Goal: Task Accomplishment & Management: Manage account settings

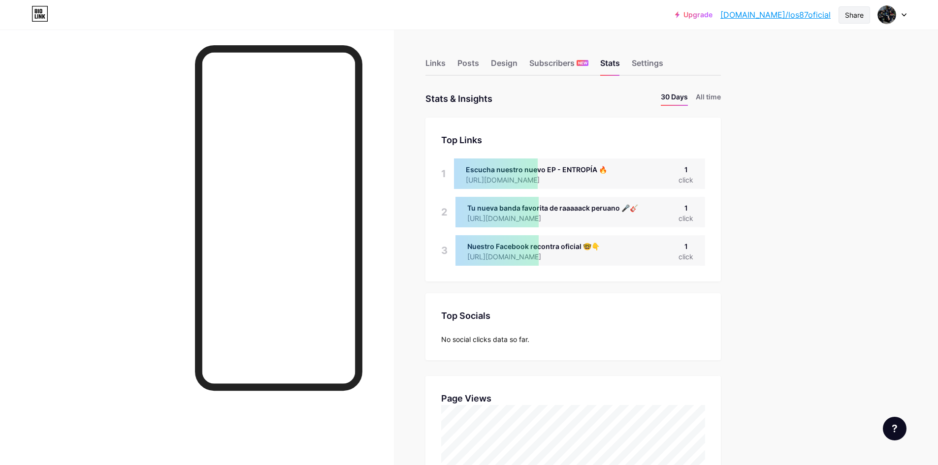
click at [853, 15] on div "Share" at bounding box center [854, 15] width 19 height 10
click at [611, 65] on div "Stats" at bounding box center [610, 66] width 20 height 18
click at [849, 17] on div "Share" at bounding box center [854, 15] width 19 height 10
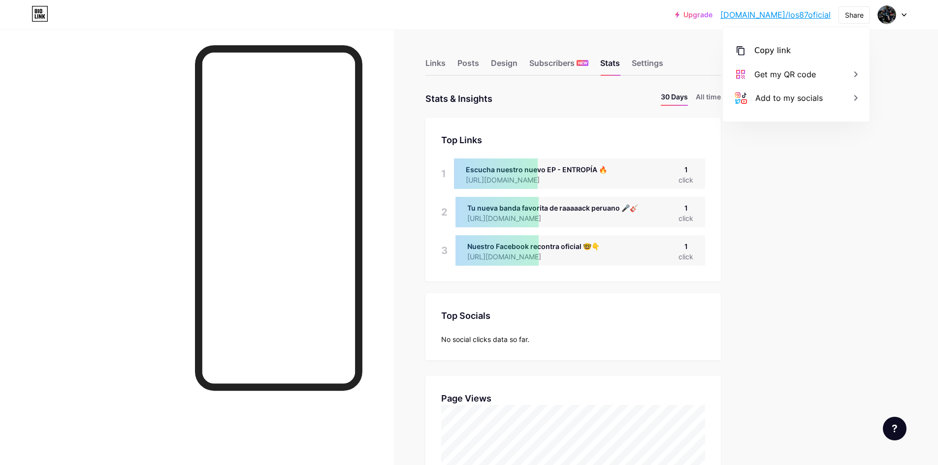
click at [676, 138] on div "Top Links" at bounding box center [573, 139] width 264 height 13
click at [445, 64] on div "Links" at bounding box center [435, 66] width 20 height 18
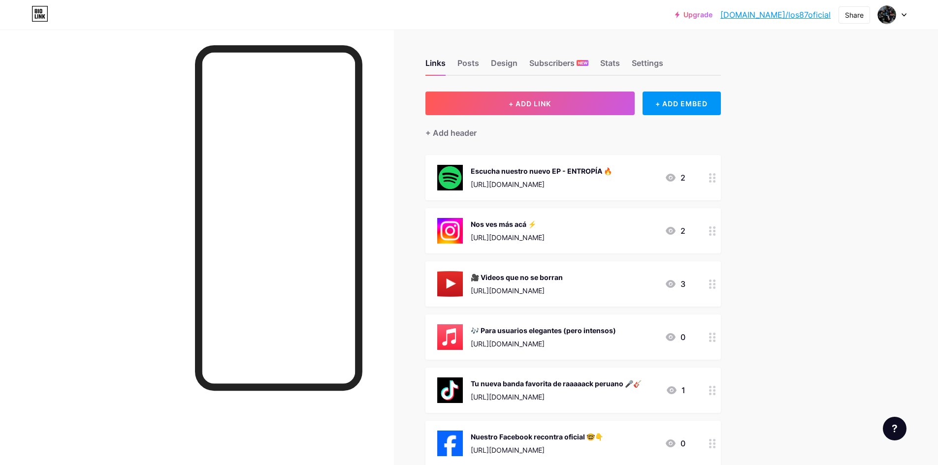
click at [714, 175] on icon at bounding box center [712, 177] width 7 height 9
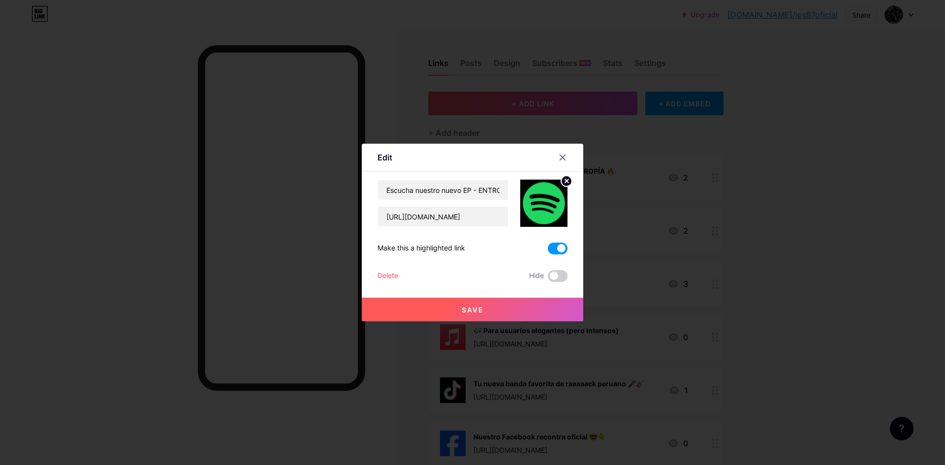
click at [390, 276] on div "Delete" at bounding box center [388, 276] width 21 height 12
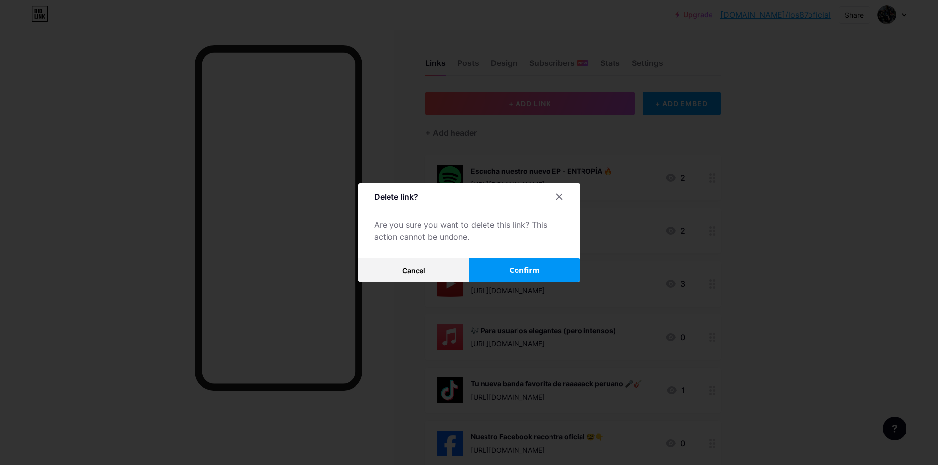
click at [485, 263] on button "Confirm" at bounding box center [524, 270] width 111 height 24
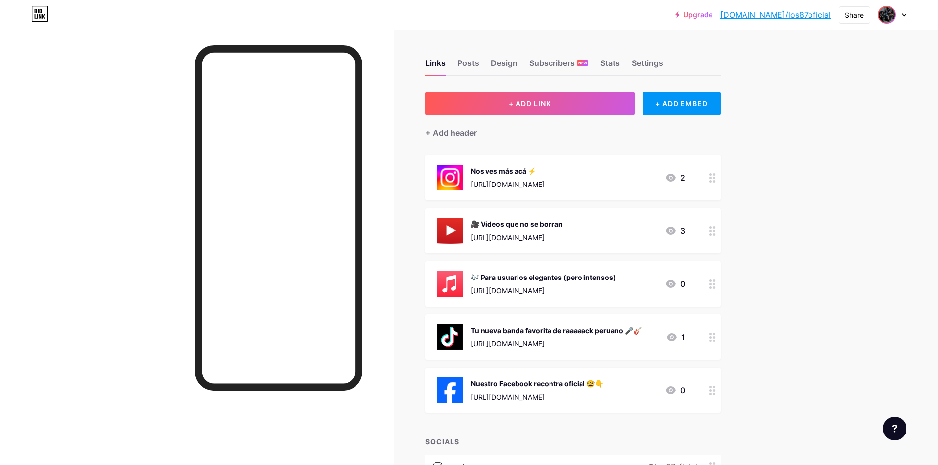
click at [892, 20] on span at bounding box center [887, 15] width 16 height 16
click at [837, 119] on link "Account settings" at bounding box center [845, 111] width 122 height 27
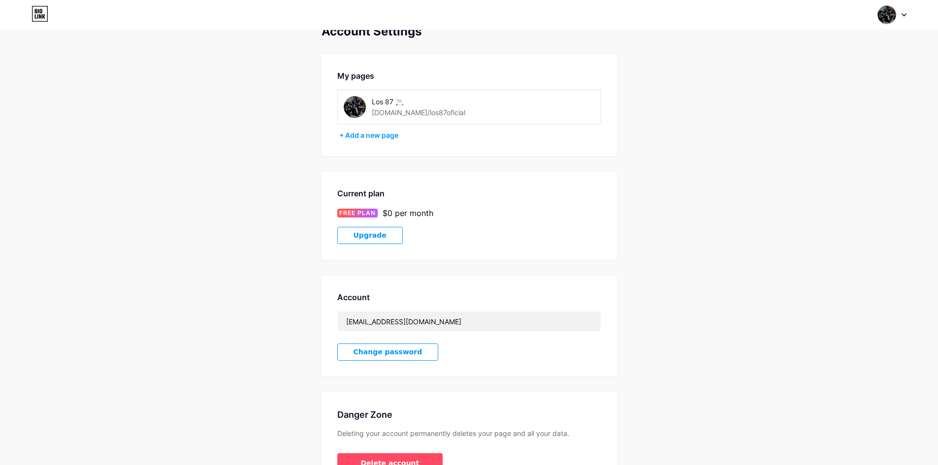
scroll to position [84, 0]
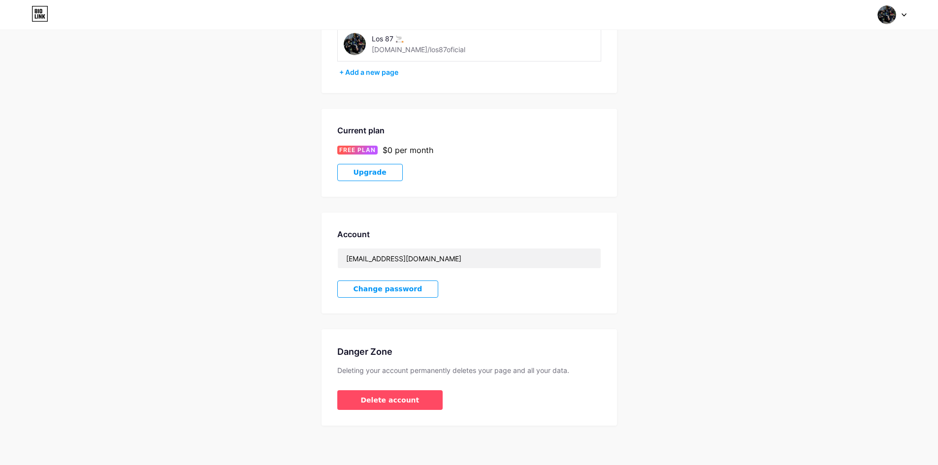
click at [878, 9] on span at bounding box center [886, 14] width 19 height 19
click at [845, 67] on div "bio.link/los87oficial" at bounding box center [850, 68] width 76 height 8
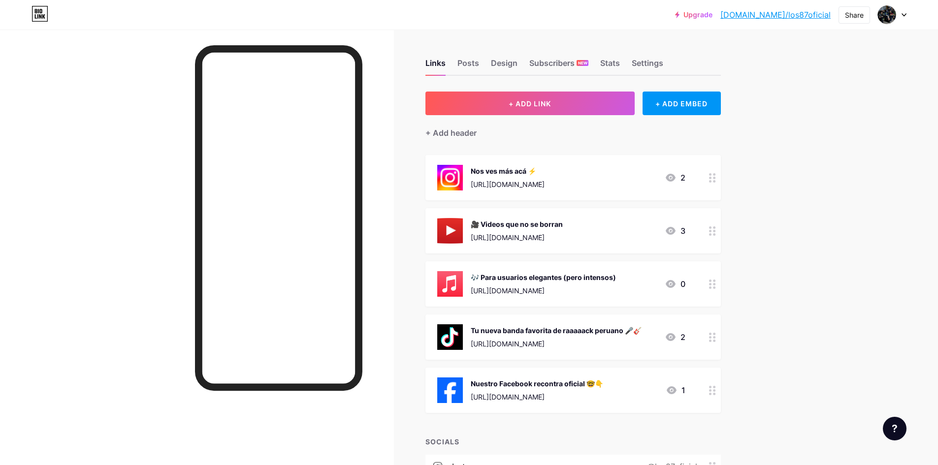
click at [817, 17] on link "bio.link/los87oficial" at bounding box center [775, 15] width 110 height 12
click at [893, 19] on img at bounding box center [887, 15] width 16 height 16
click at [824, 111] on link "Account settings" at bounding box center [845, 111] width 122 height 27
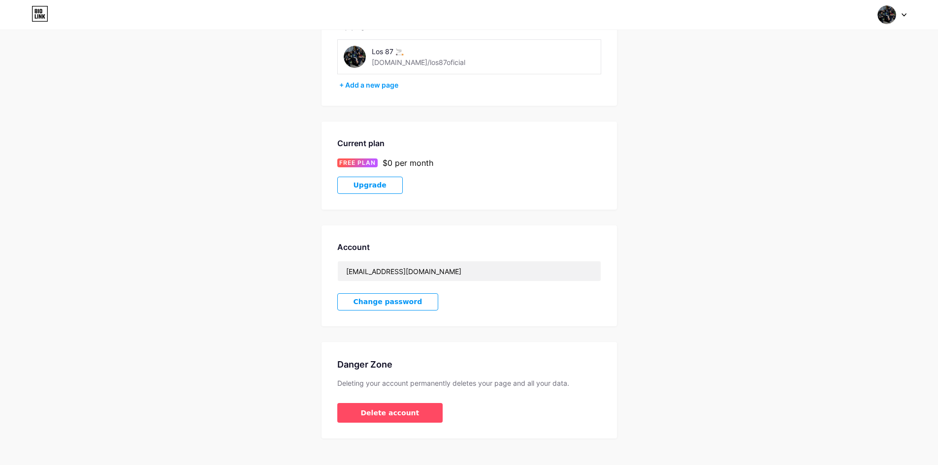
scroll to position [84, 0]
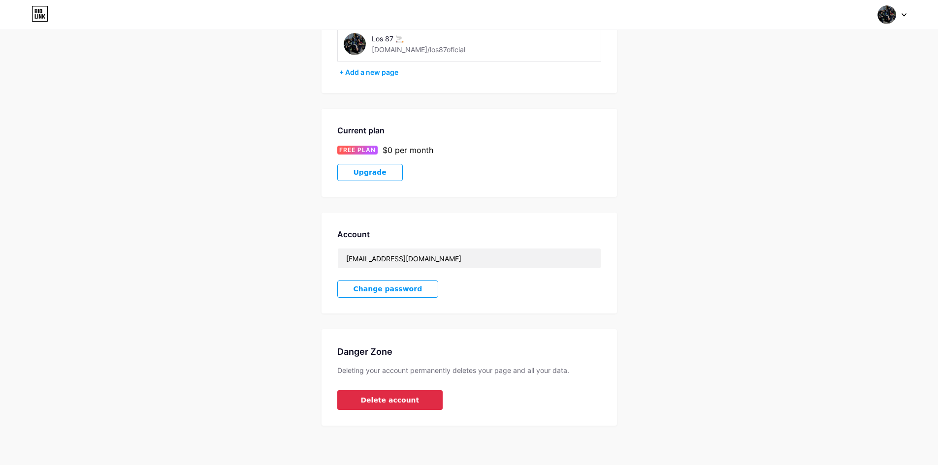
click at [399, 403] on span "Delete account" at bounding box center [390, 400] width 59 height 10
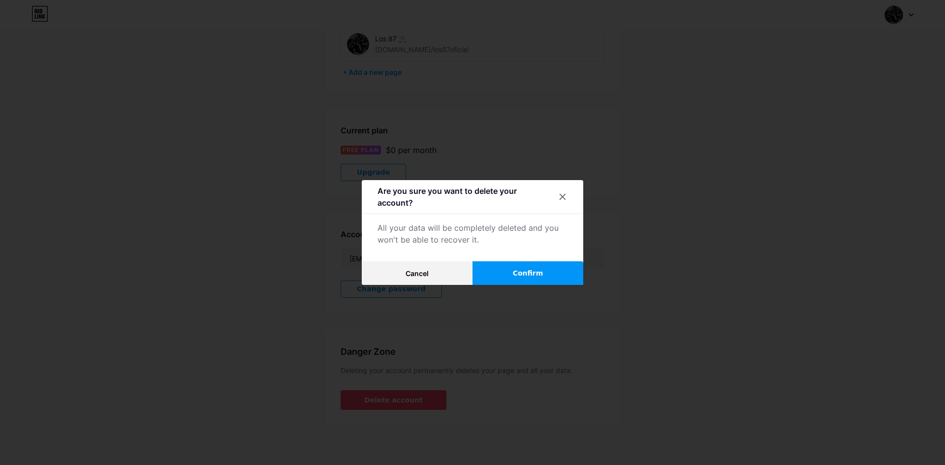
click at [506, 278] on button "Confirm" at bounding box center [528, 273] width 111 height 24
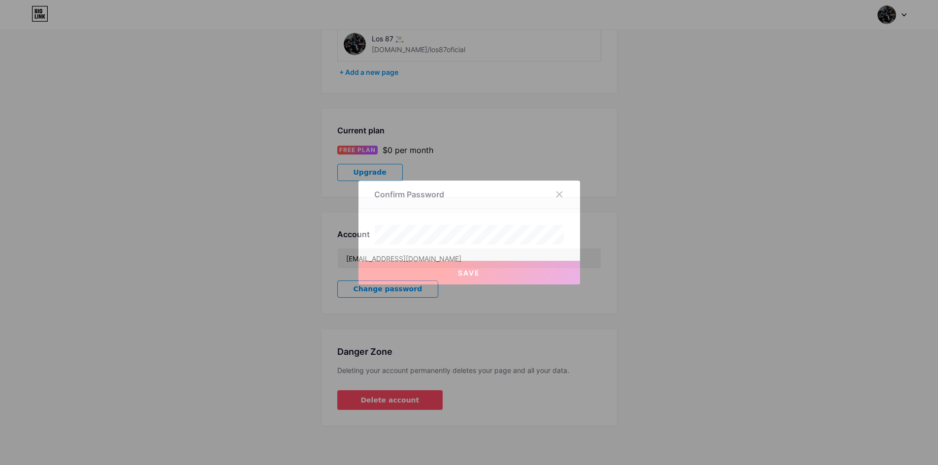
click at [484, 273] on button "Save" at bounding box center [468, 273] width 221 height 24
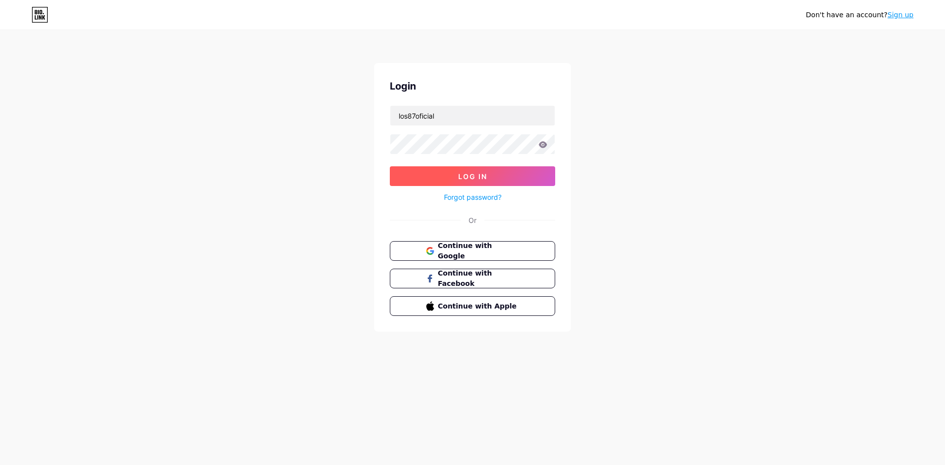
click at [476, 175] on span "Log In" at bounding box center [472, 176] width 29 height 8
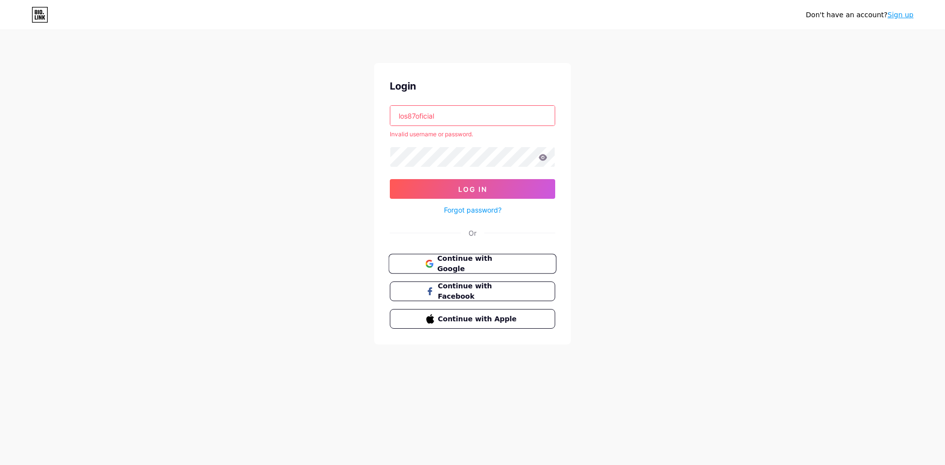
click at [488, 259] on span "Continue with Google" at bounding box center [478, 263] width 82 height 21
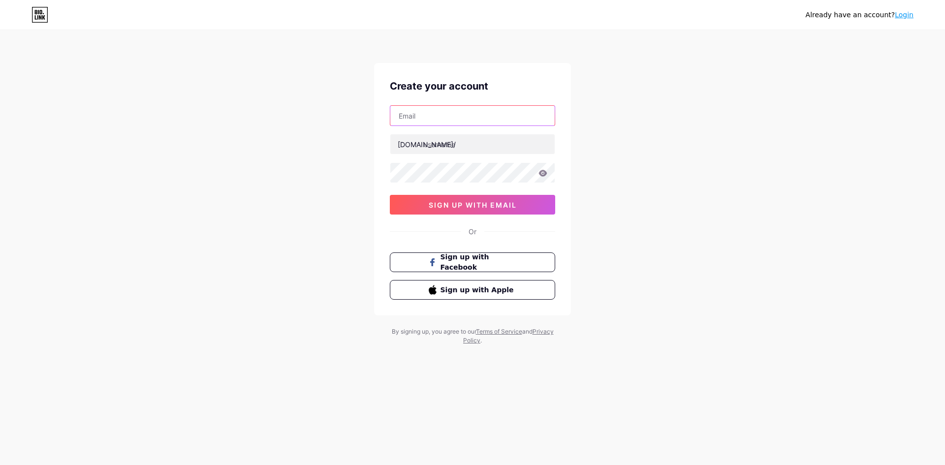
click at [447, 111] on input "text" at bounding box center [472, 116] width 164 height 20
type input "los87oficial"
click at [471, 145] on input "text" at bounding box center [472, 144] width 164 height 20
click at [903, 14] on link "Login" at bounding box center [904, 15] width 19 height 8
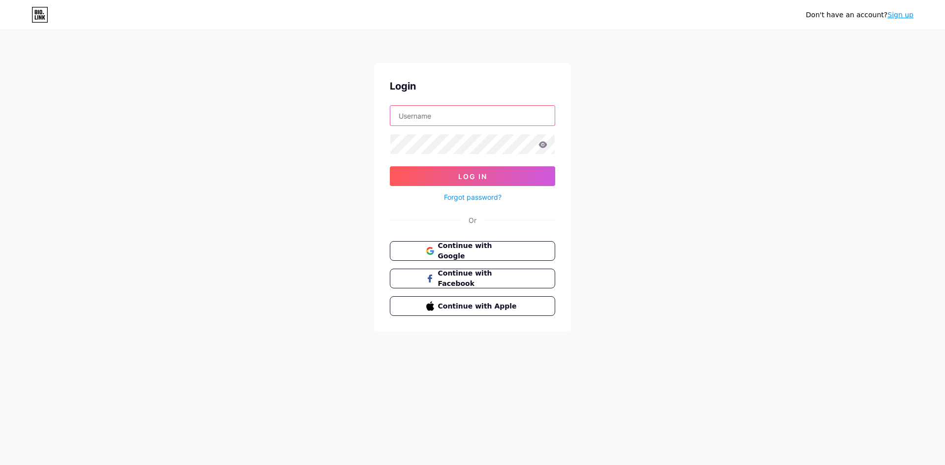
type input "los87oficial"
click at [527, 249] on button "Continue with Google" at bounding box center [472, 251] width 168 height 20
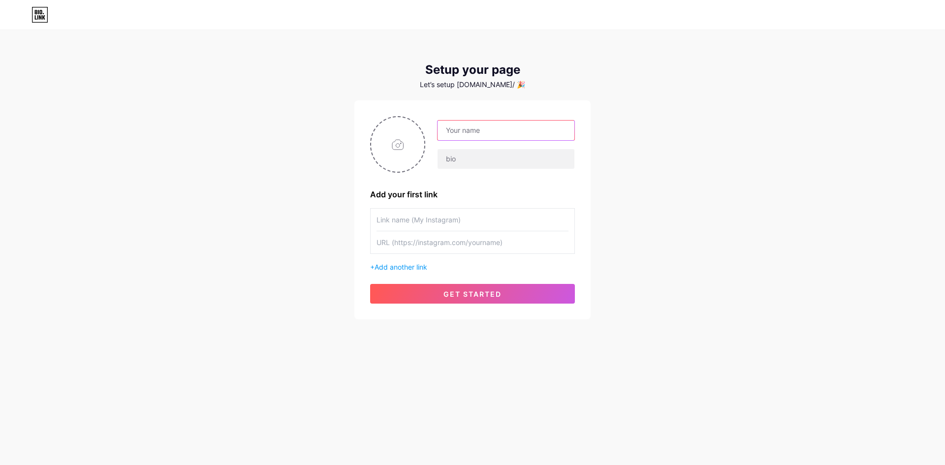
click at [473, 132] on input "text" at bounding box center [506, 131] width 137 height 20
click at [38, 15] on icon at bounding box center [40, 15] width 17 height 16
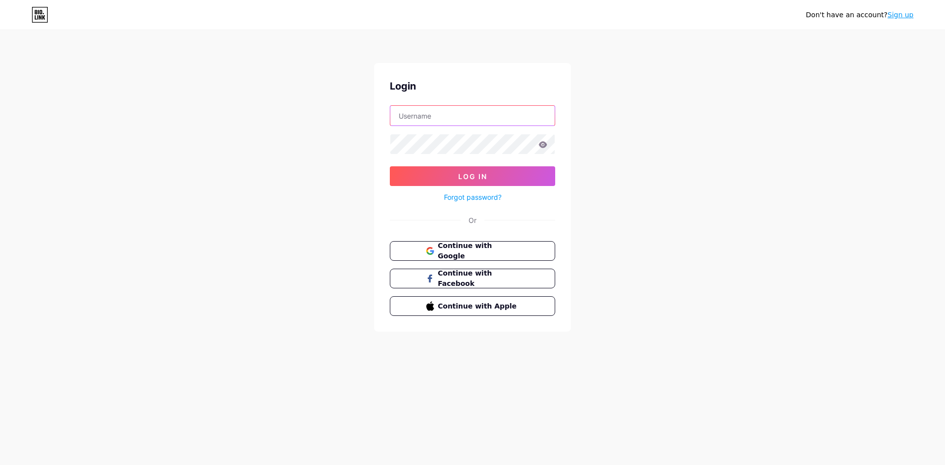
type input "los87oficial"
click at [513, 181] on button "Log In" at bounding box center [472, 176] width 165 height 20
click at [492, 170] on button "Log In" at bounding box center [472, 176] width 165 height 20
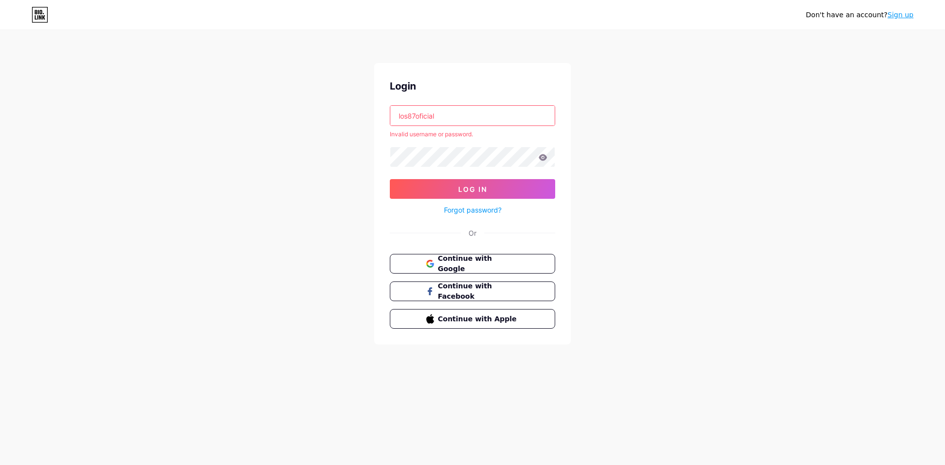
click at [447, 107] on input "los87oficial" at bounding box center [472, 116] width 164 height 20
drag, startPoint x: 442, startPoint y: 113, endPoint x: 416, endPoint y: 122, distance: 27.4
click at [416, 122] on input "los87oficial" at bounding box center [472, 116] width 164 height 20
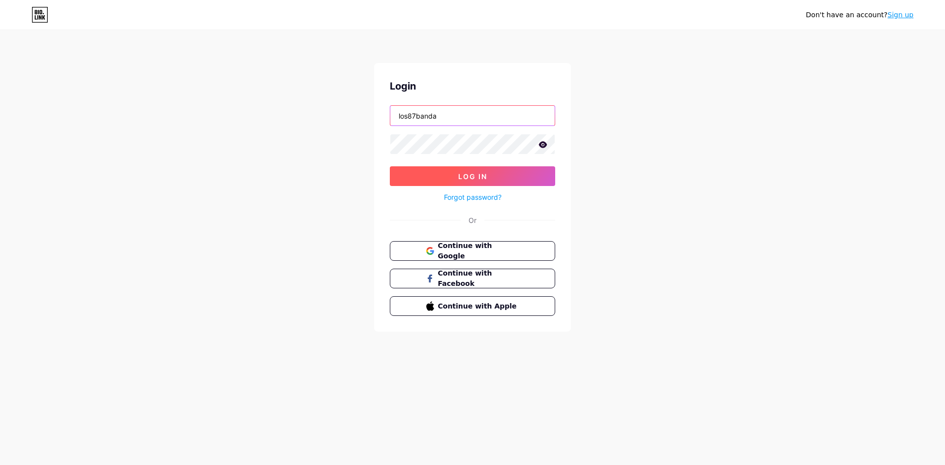
type input "los87banda"
click at [448, 171] on button "Log In" at bounding box center [472, 176] width 165 height 20
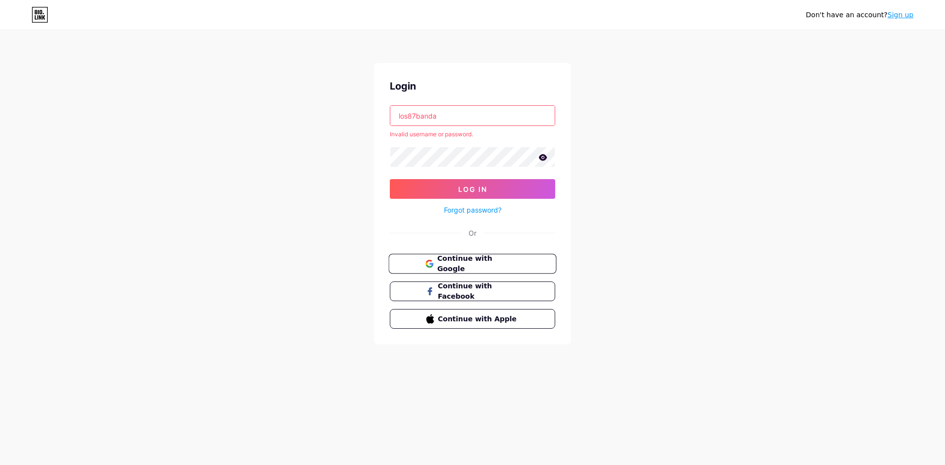
click at [475, 252] on div "Login los87banda Invalid username or password. Log In Forgot password? Or Conti…" at bounding box center [472, 204] width 197 height 282
click at [479, 262] on span "Continue with Google" at bounding box center [478, 263] width 82 height 21
